Goal: Complete application form

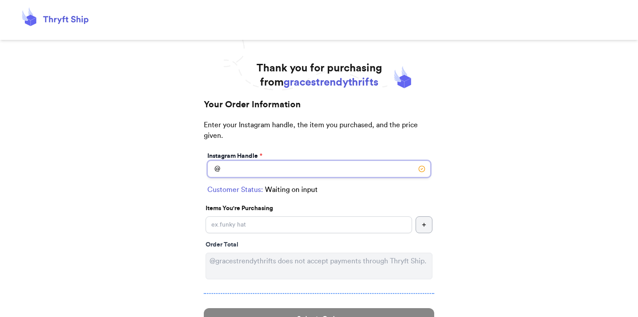
click at [245, 169] on input "Instagram Handle *" at bounding box center [318, 168] width 223 height 17
type input "sbs7604"
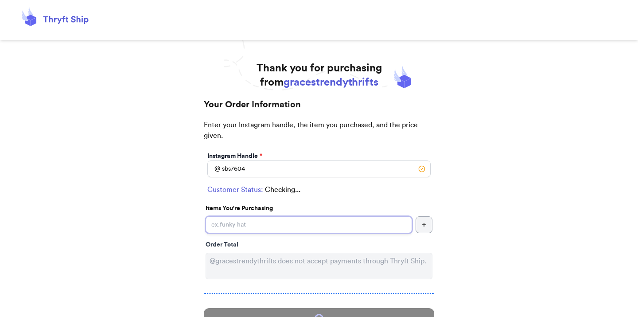
select select "TN"
type input "gallatin"
type input "37066"
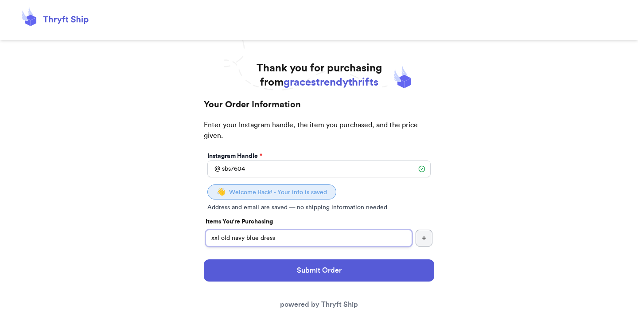
type input "xxl old navy blue dress"
click at [319, 268] on button "Submit Order" at bounding box center [319, 270] width 230 height 22
select select "TN"
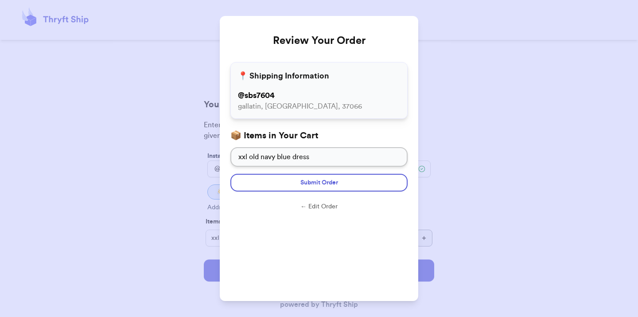
click at [182, 165] on div "Review Your Order 📍 Shipping Information @ [GEOGRAPHIC_DATA] 📦 Items in Your Ca…" at bounding box center [319, 158] width 638 height 317
click at [321, 184] on span "Submit Order" at bounding box center [319, 182] width 38 height 9
